Goal: Task Accomplishment & Management: Complete application form

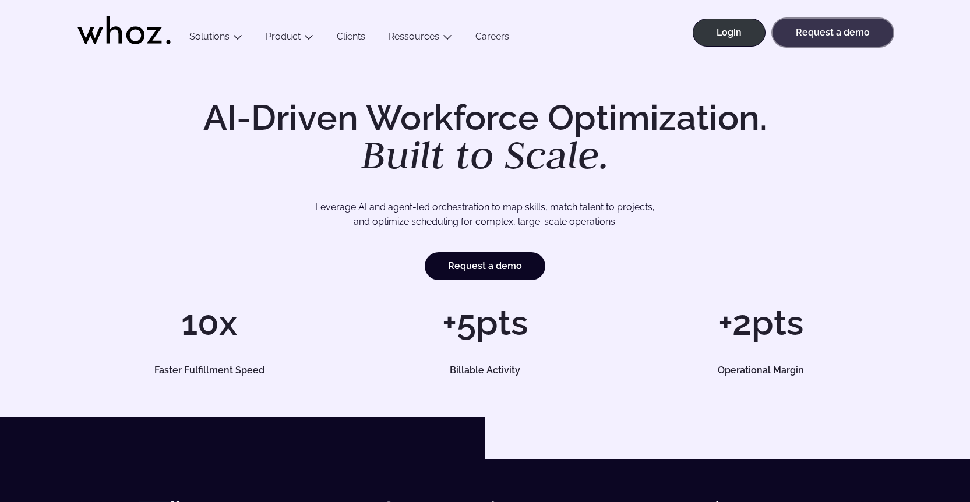
click at [842, 33] on link "Request a demo" at bounding box center [832, 33] width 121 height 28
click at [835, 40] on link "Request a demo" at bounding box center [832, 33] width 121 height 28
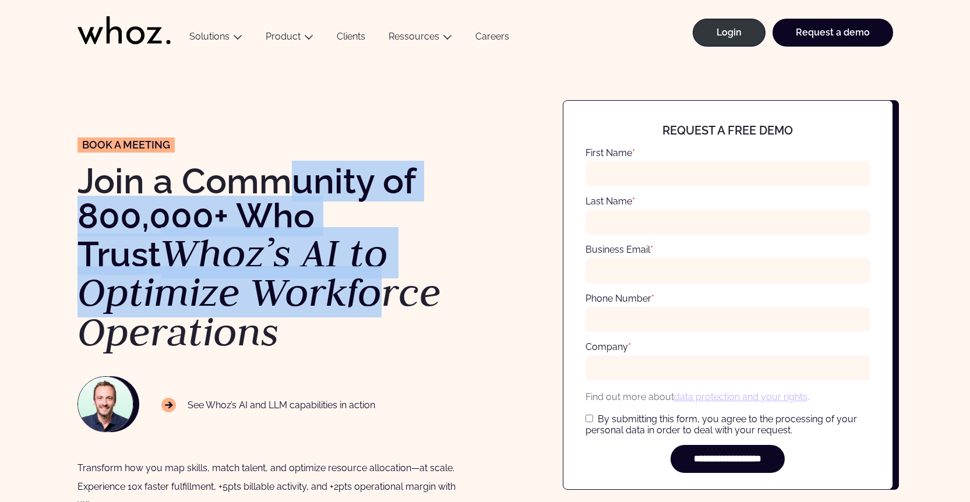
drag, startPoint x: 295, startPoint y: 177, endPoint x: 381, endPoint y: 334, distance: 179.0
click at [380, 331] on h1 "Join a Community of 800,000+ Who Trust Whoz’s AI to Optimize Workforce Operatio…" at bounding box center [275, 258] width 396 height 188
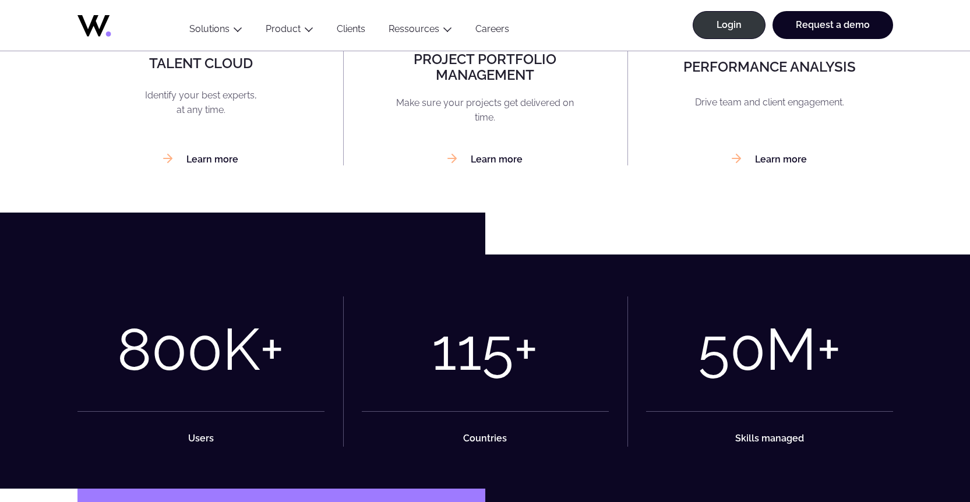
scroll to position [1715, 0]
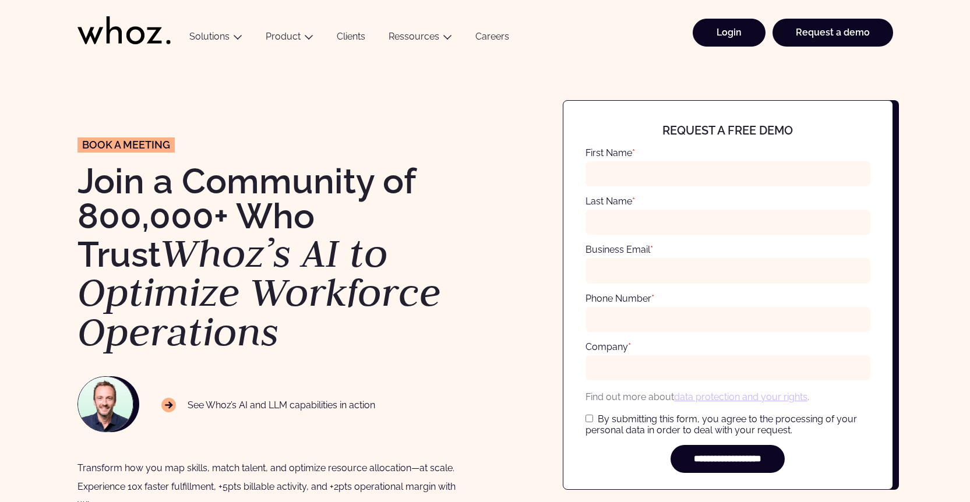
click at [737, 37] on link "Login" at bounding box center [728, 33] width 73 height 28
click at [826, 37] on link "Request a demo" at bounding box center [832, 33] width 121 height 28
